Goal: Information Seeking & Learning: Learn about a topic

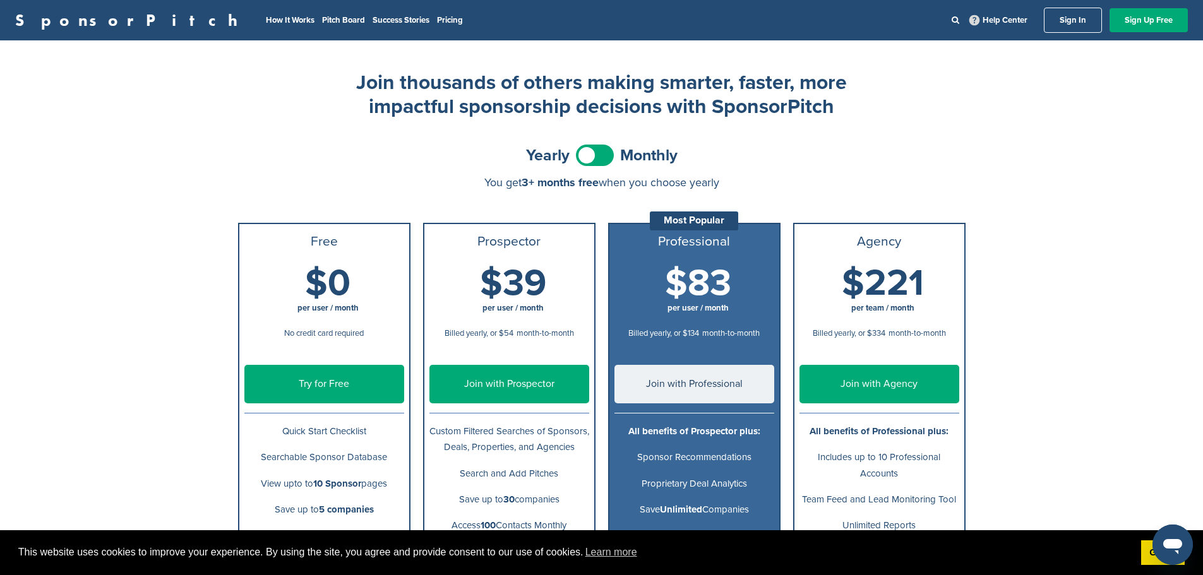
drag, startPoint x: 166, startPoint y: 311, endPoint x: 353, endPoint y: 71, distance: 303.6
click at [266, 20] on link "How It Works" at bounding box center [290, 20] width 49 height 10
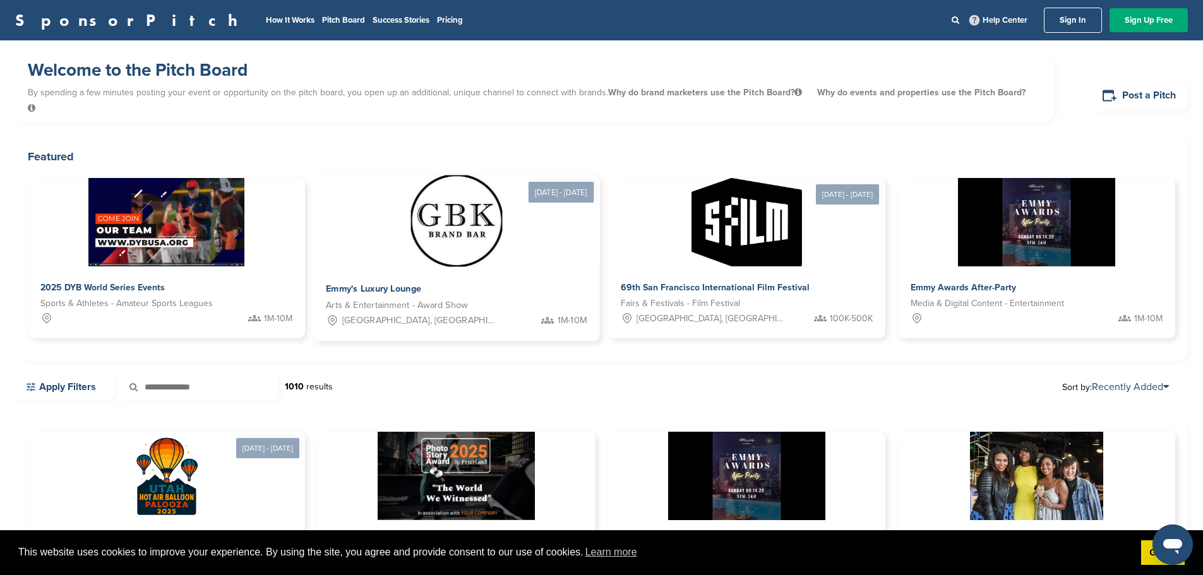
click at [410, 230] on img at bounding box center [456, 221] width 92 height 92
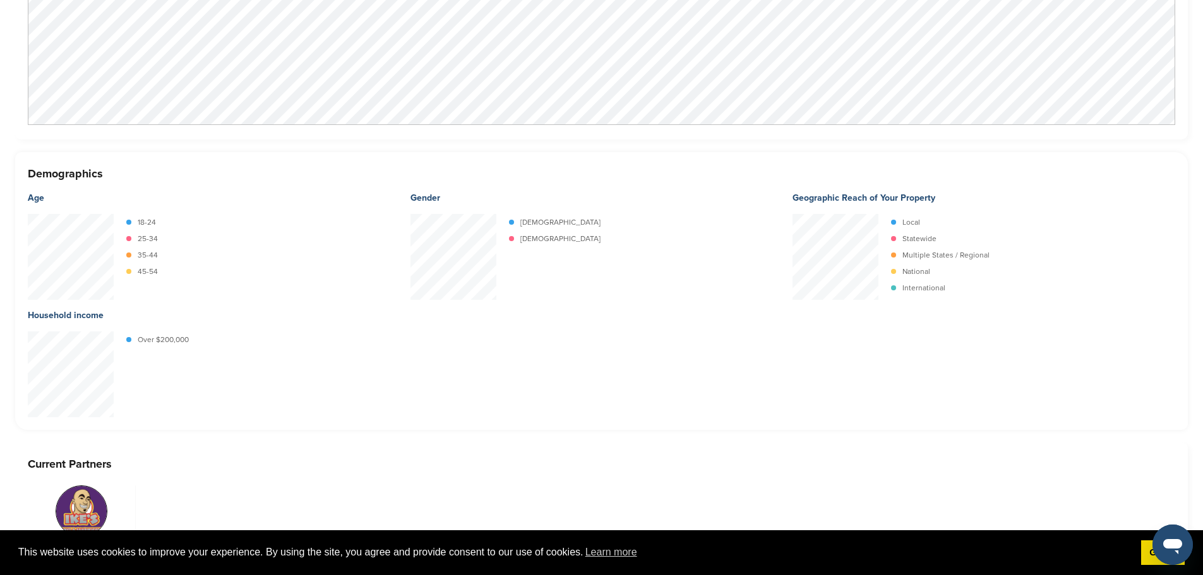
scroll to position [1641, 0]
